Goal: Browse casually

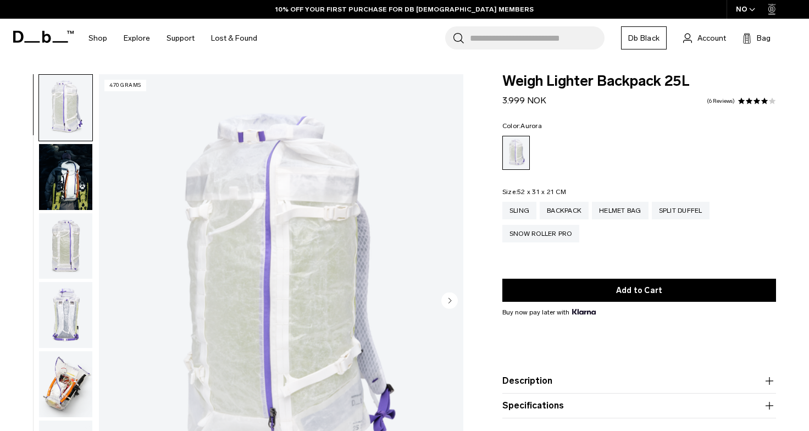
click at [84, 182] on img "button" at bounding box center [65, 177] width 53 height 66
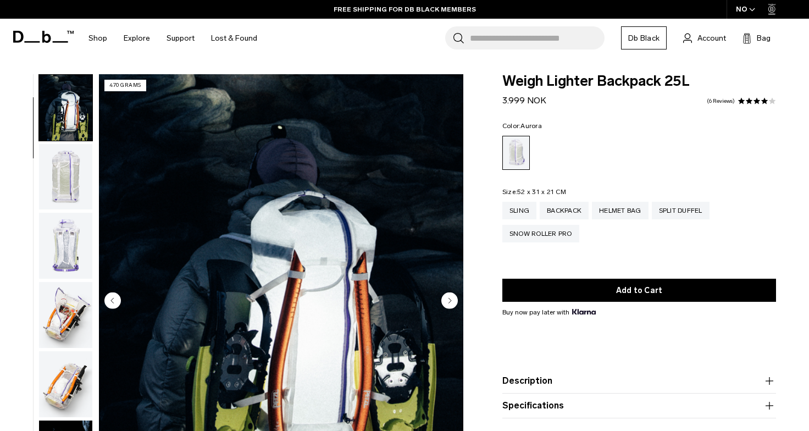
click at [65, 184] on img "button" at bounding box center [65, 177] width 53 height 66
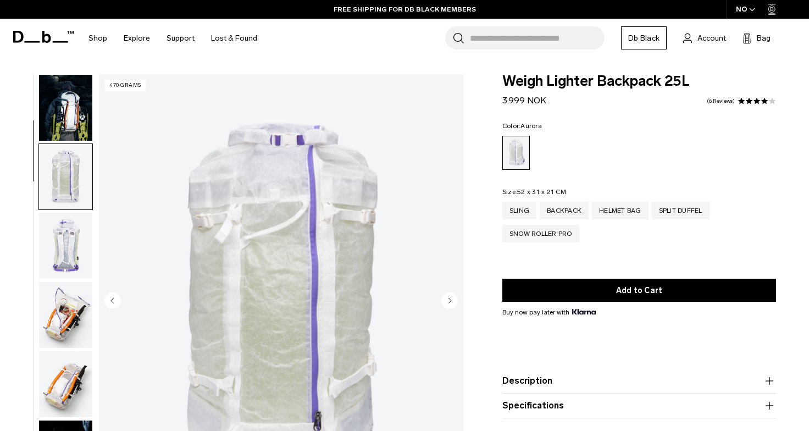
scroll to position [139, 0]
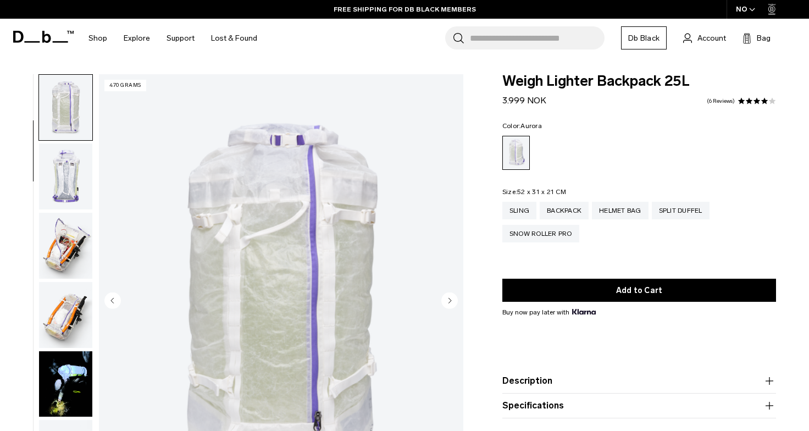
click at [67, 180] on img "button" at bounding box center [65, 176] width 53 height 66
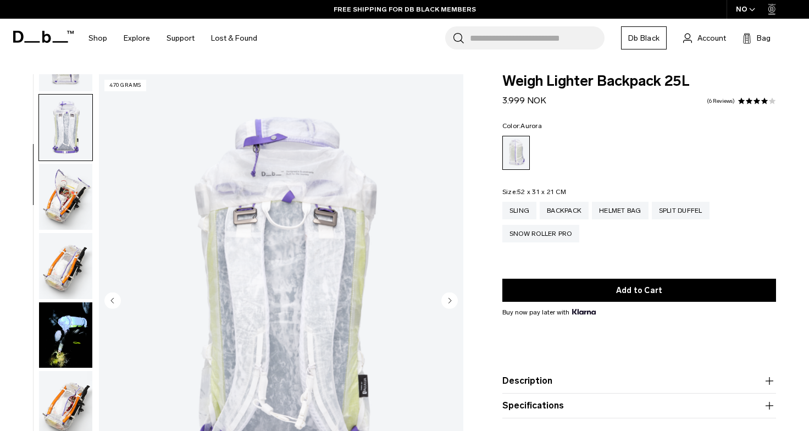
scroll to position [207, 0]
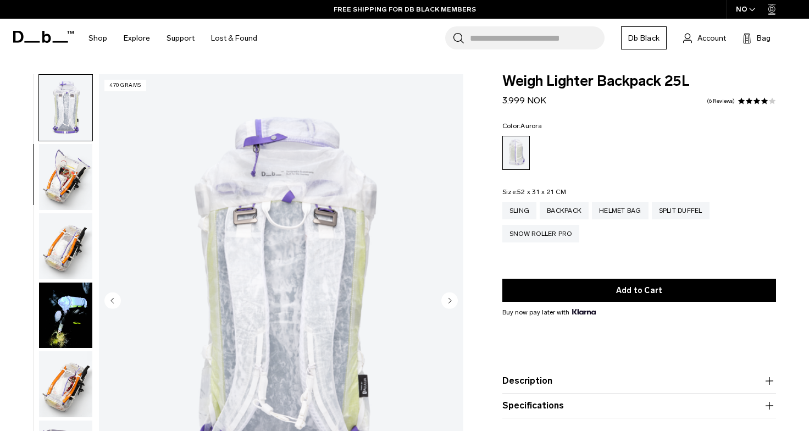
click at [67, 211] on ul at bounding box center [65, 301] width 54 height 455
click at [69, 246] on img "button" at bounding box center [65, 246] width 53 height 66
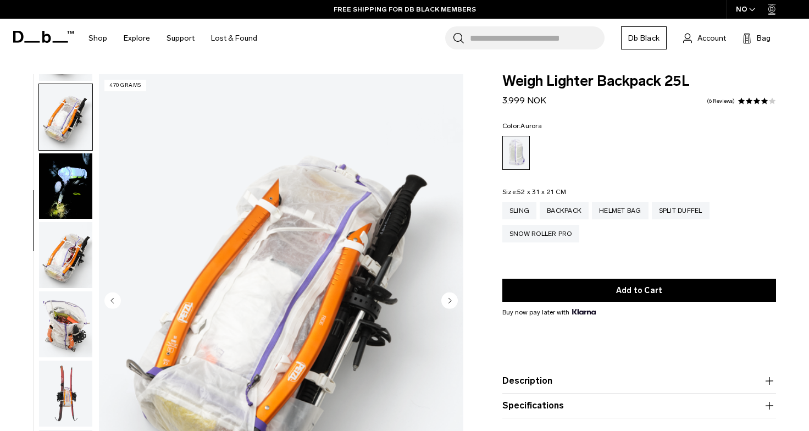
scroll to position [346, 0]
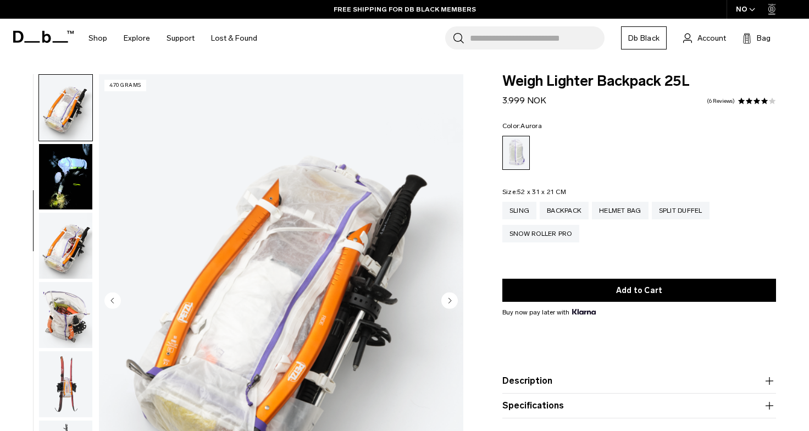
click at [75, 316] on img "button" at bounding box center [65, 315] width 53 height 66
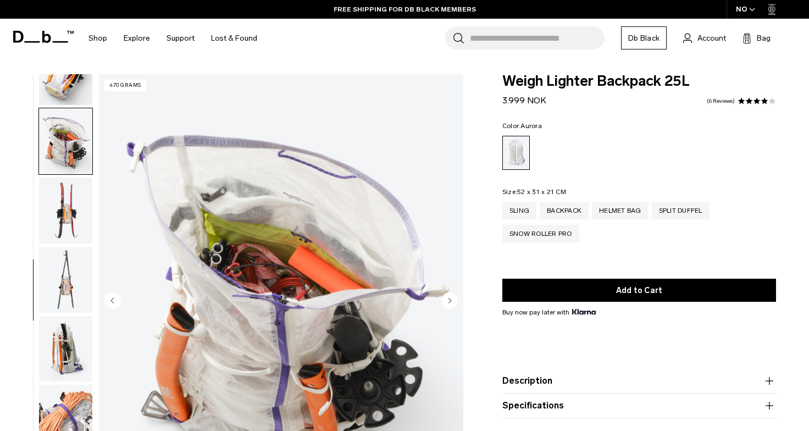
scroll to position [553, 0]
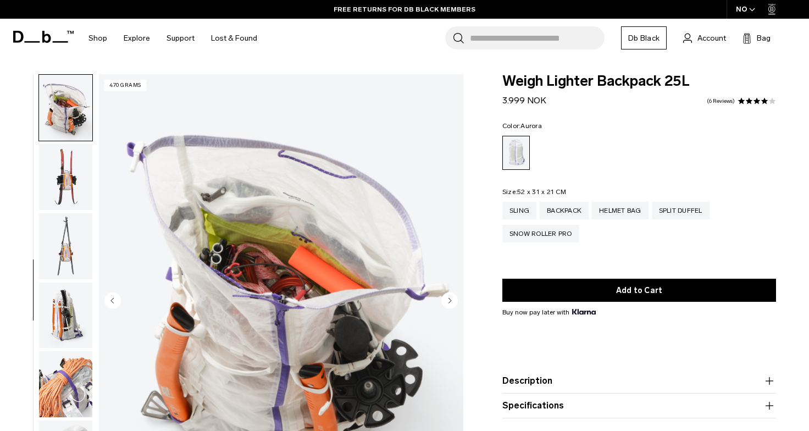
click at [67, 379] on img "button" at bounding box center [65, 384] width 53 height 66
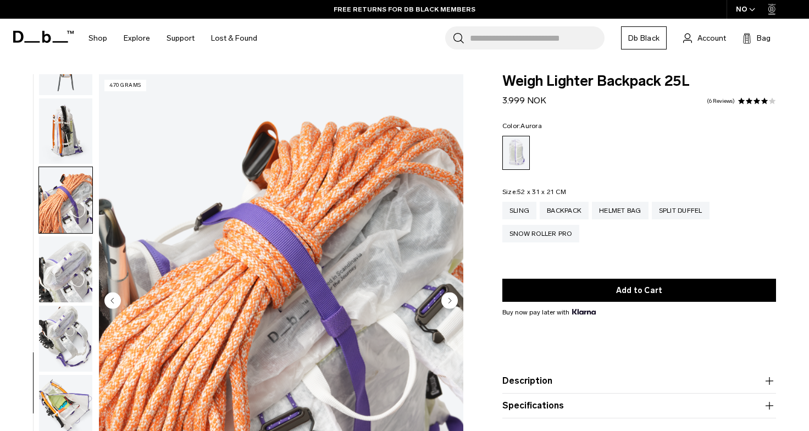
scroll to position [787, 0]
